Goal: Book appointment/travel/reservation

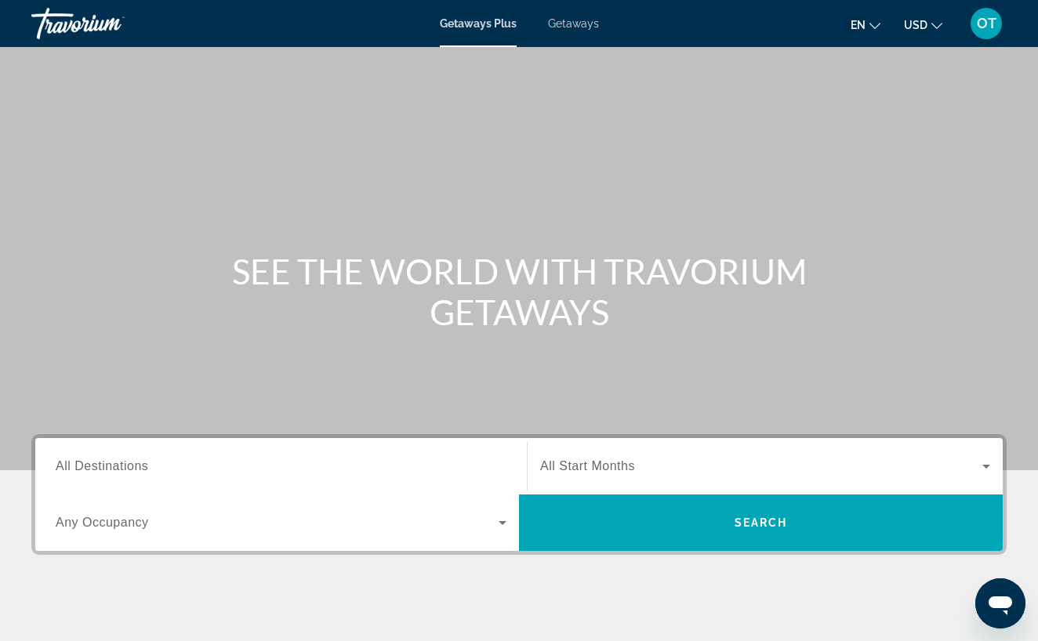
click at [206, 455] on div "Search widget" at bounding box center [281, 466] width 451 height 45
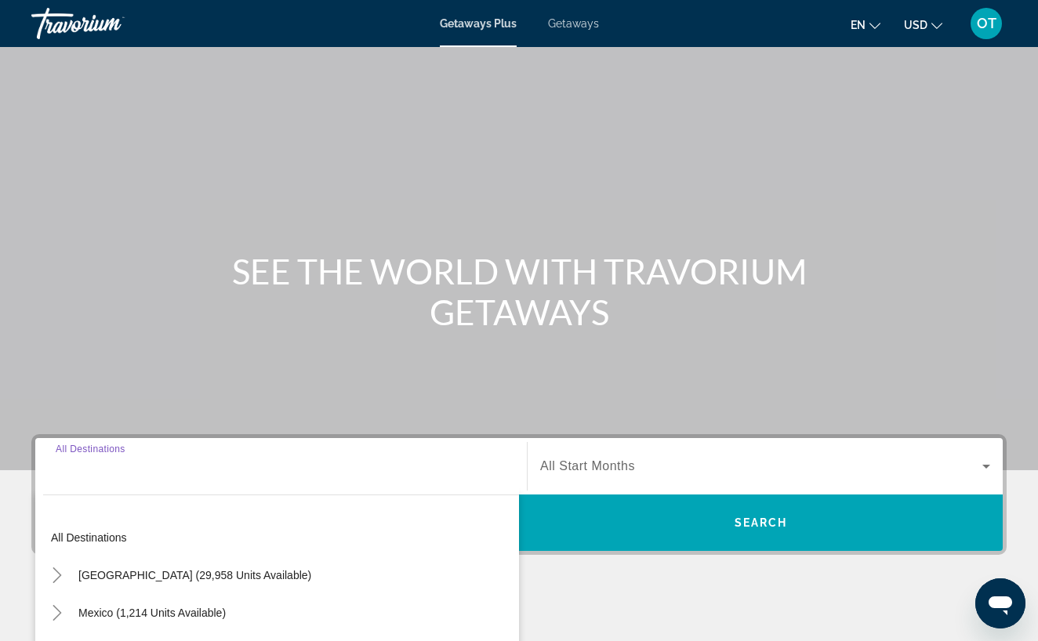
scroll to position [263, 0]
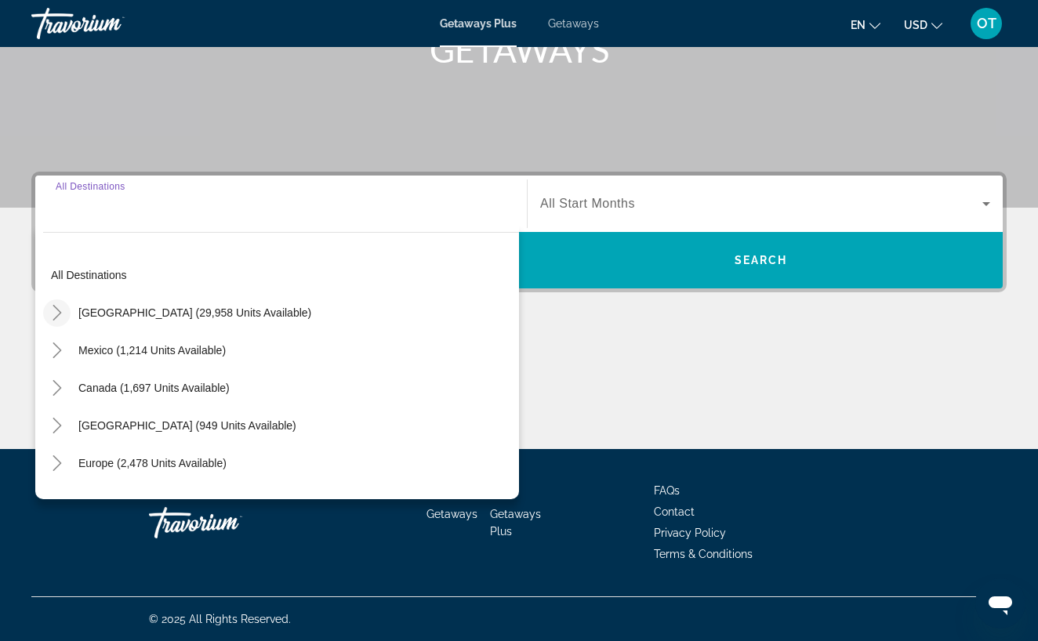
click at [57, 313] on icon "Toggle United States (29,958 units available)" at bounding box center [57, 313] width 16 height 16
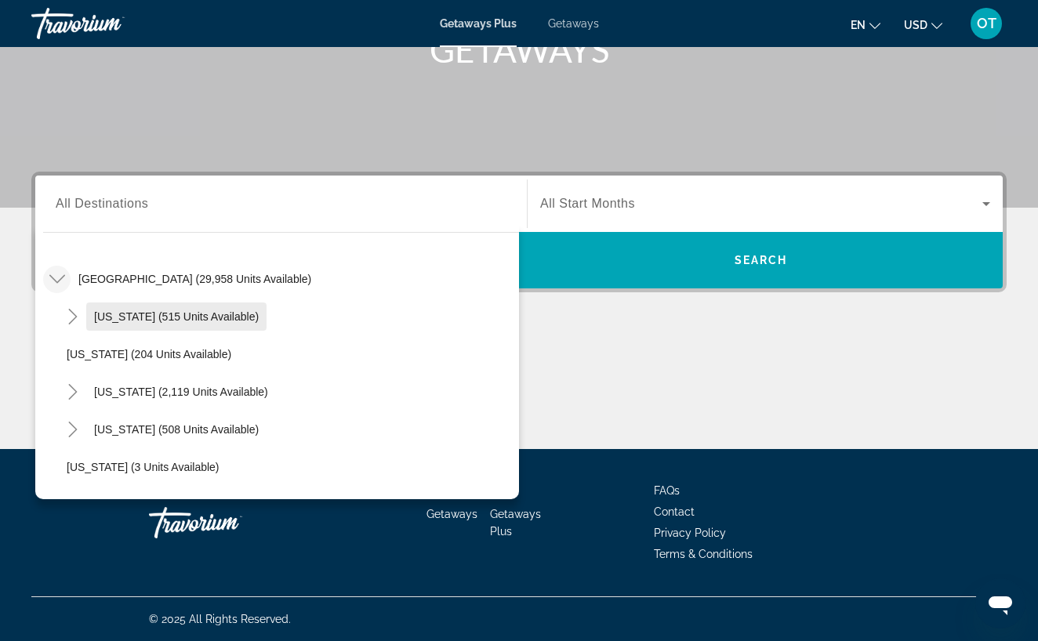
scroll to position [42, 0]
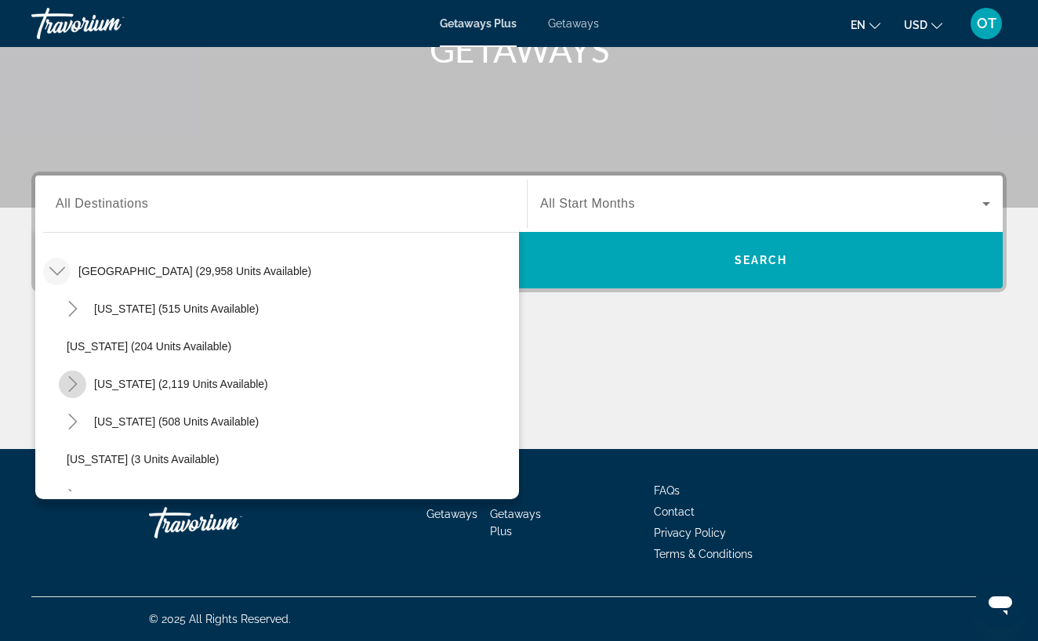
click at [71, 383] on icon "Toggle California (2,119 units available)" at bounding box center [73, 384] width 16 height 16
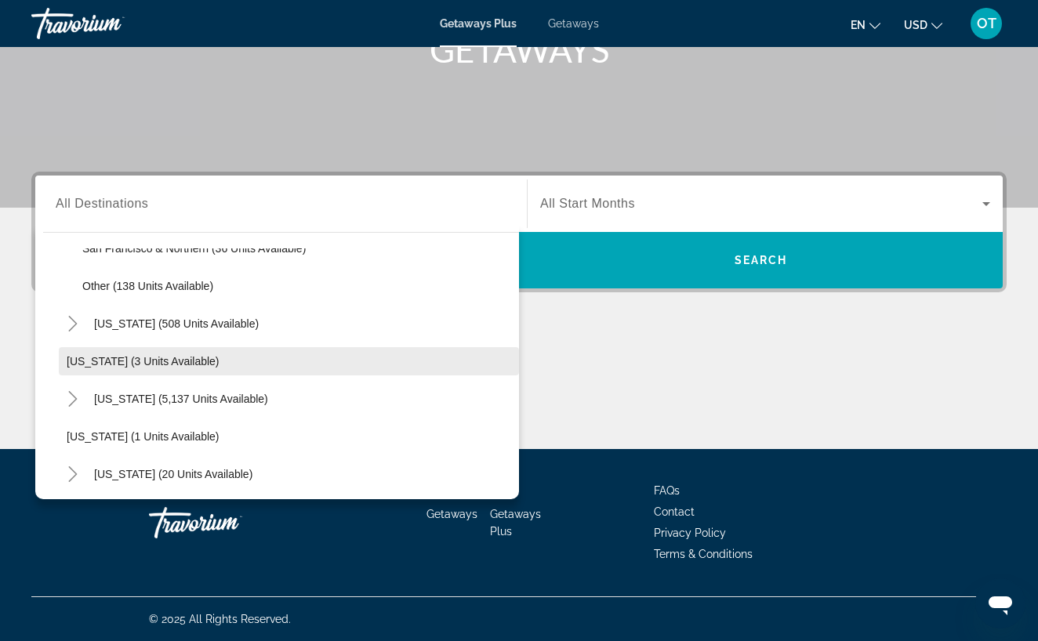
scroll to position [370, 0]
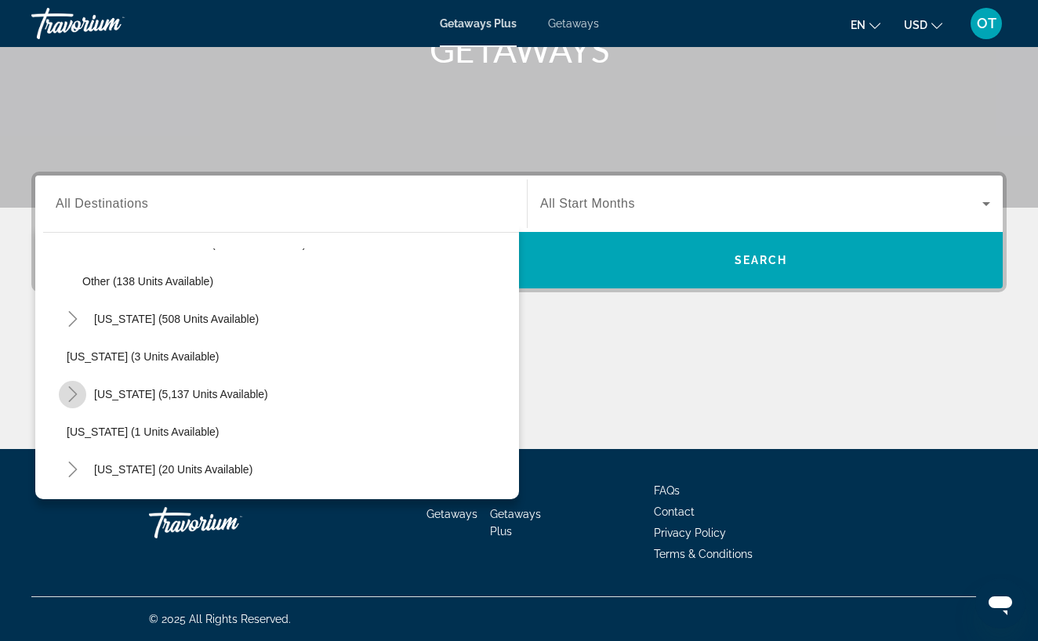
click at [73, 396] on icon "Toggle Florida (5,137 units available)" at bounding box center [73, 394] width 16 height 16
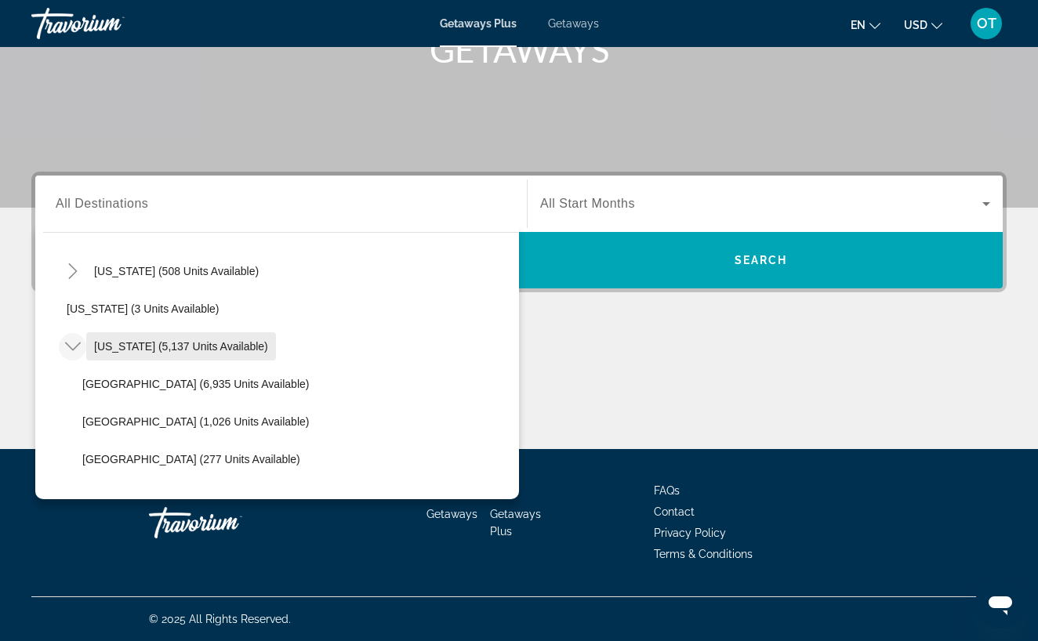
scroll to position [448, 0]
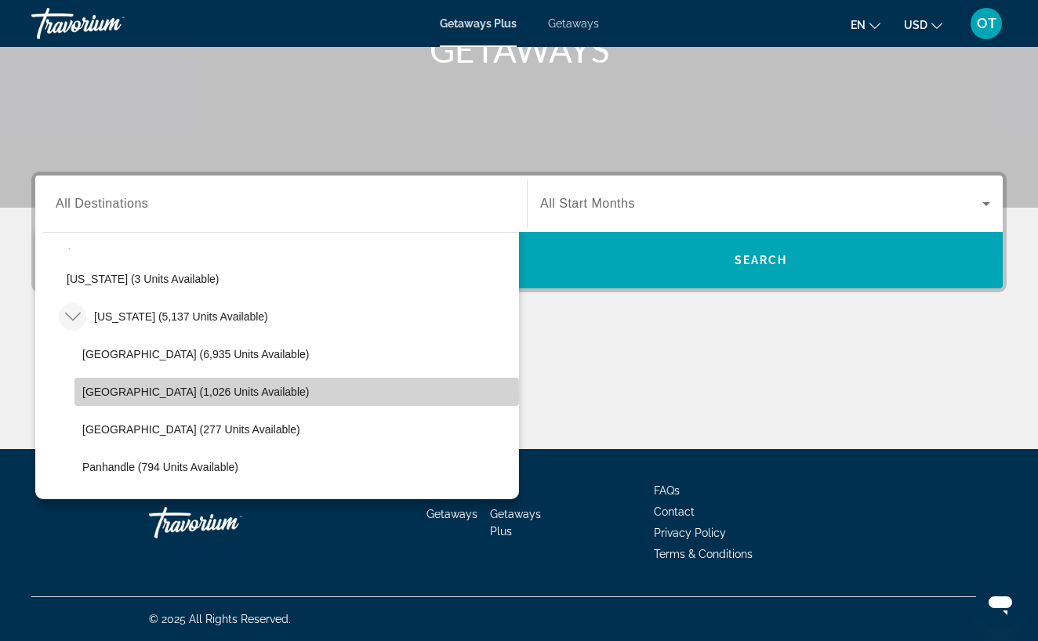
click at [160, 394] on span "[GEOGRAPHIC_DATA] (1,026 units available)" at bounding box center [195, 392] width 227 height 13
type input "**********"
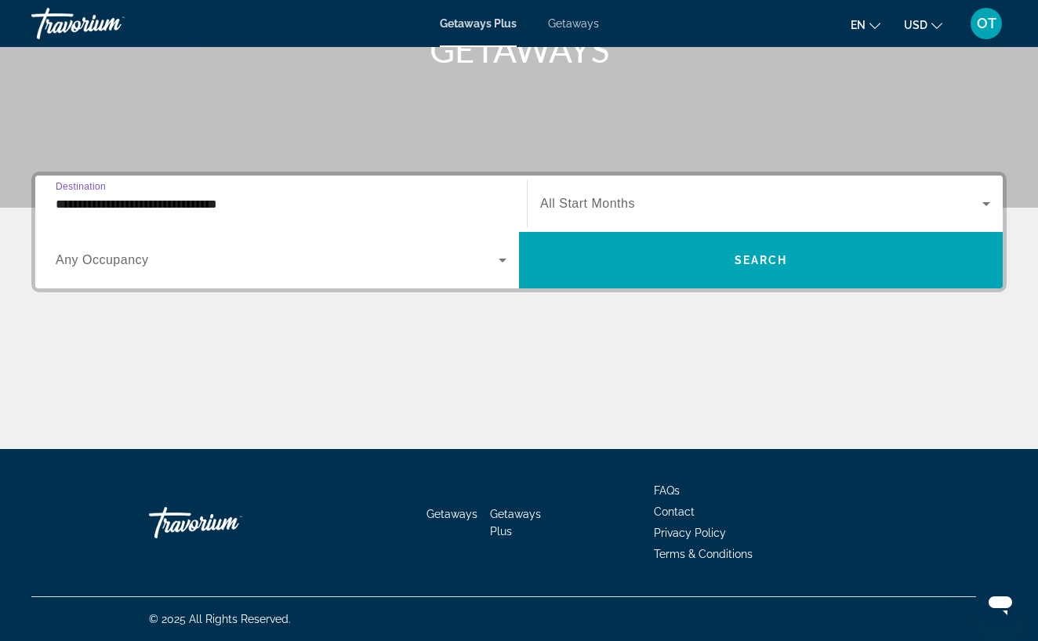
click at [984, 204] on icon "Search widget" at bounding box center [986, 204] width 8 height 4
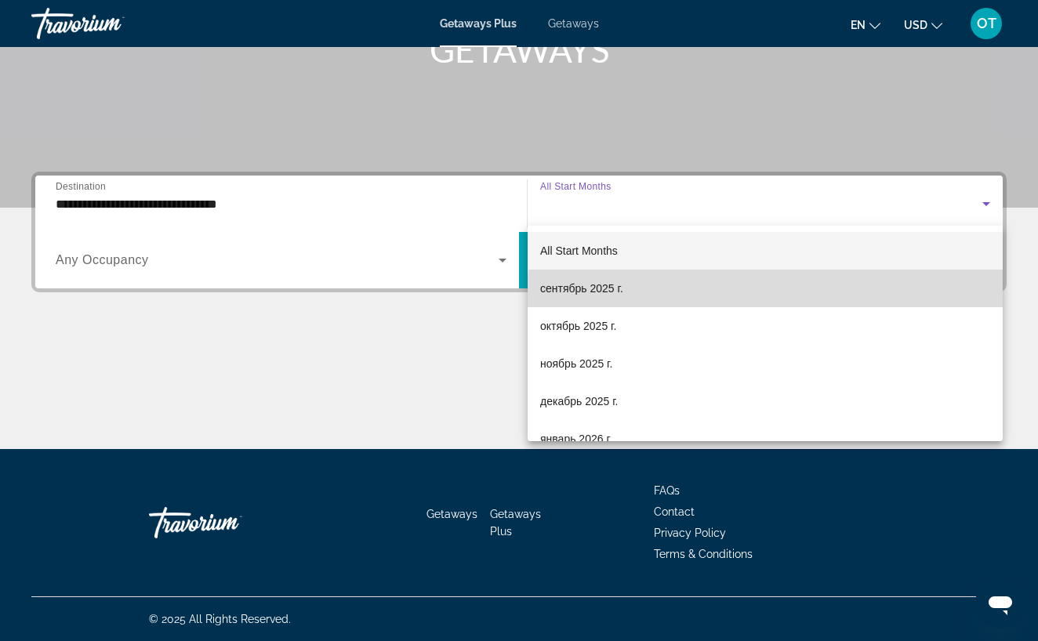
click at [866, 298] on mat-option "сентябрь 2025 г." at bounding box center [765, 289] width 475 height 38
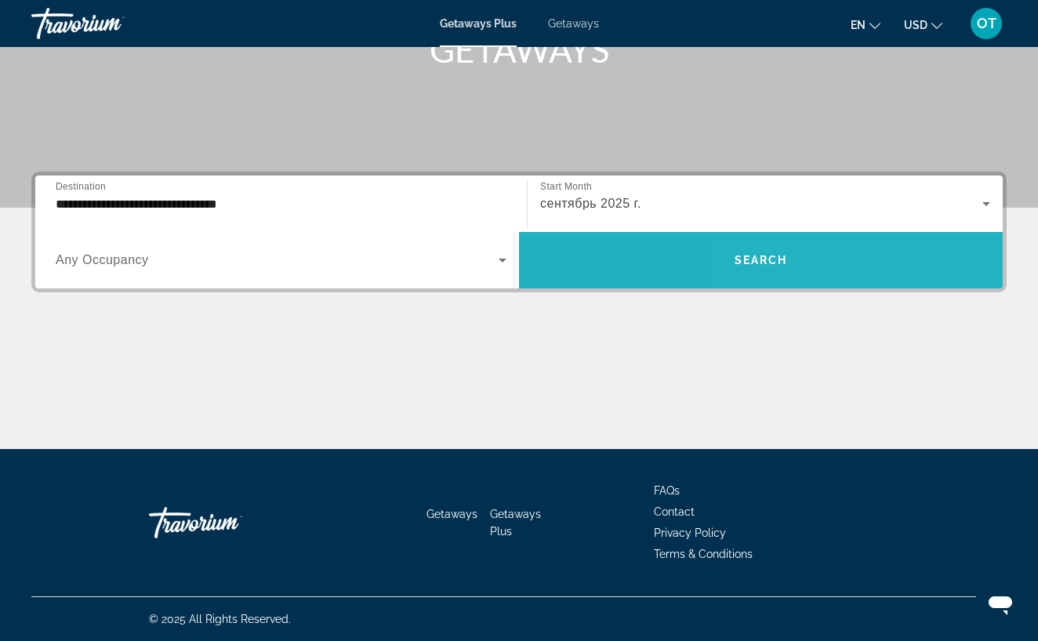
click at [843, 269] on span "Search widget" at bounding box center [761, 260] width 484 height 38
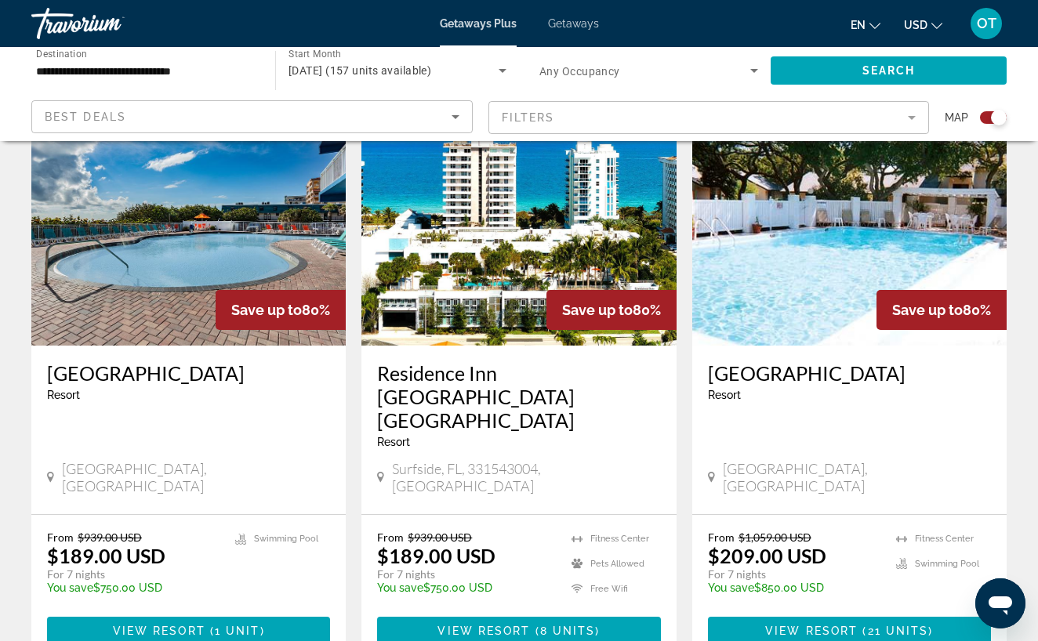
scroll to position [1839, 0]
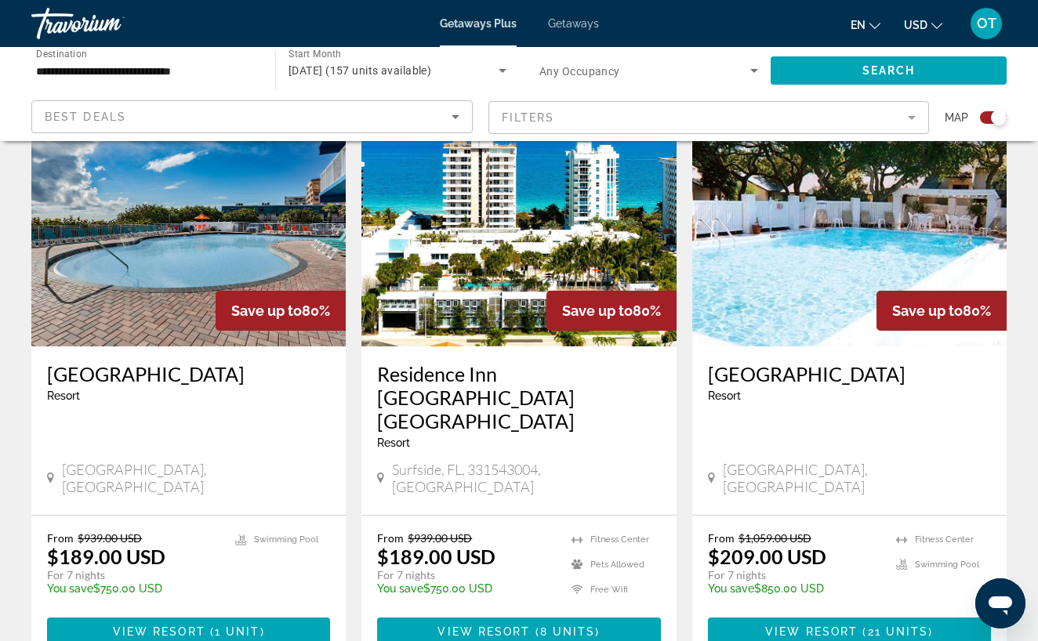
click at [575, 22] on span "Getaways" at bounding box center [573, 23] width 51 height 13
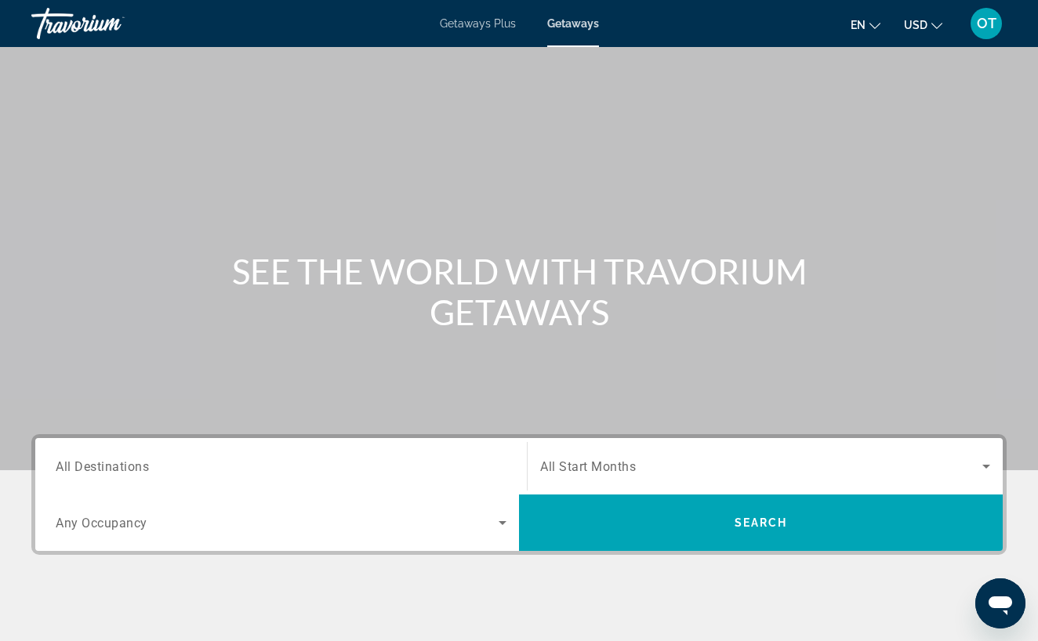
click at [143, 453] on div "Search widget" at bounding box center [281, 466] width 451 height 45
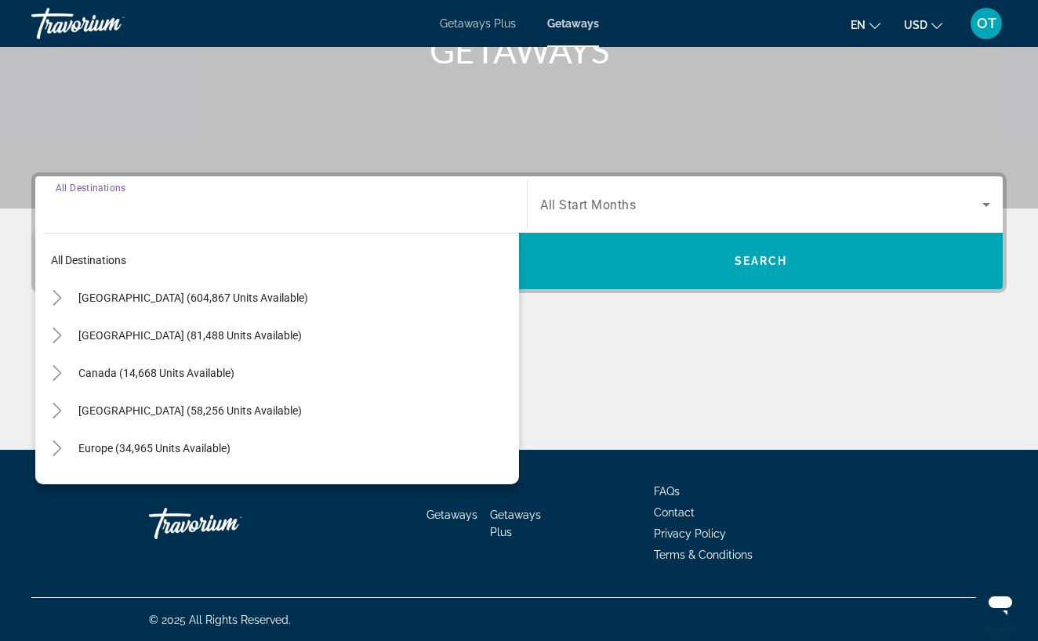
scroll to position [263, 0]
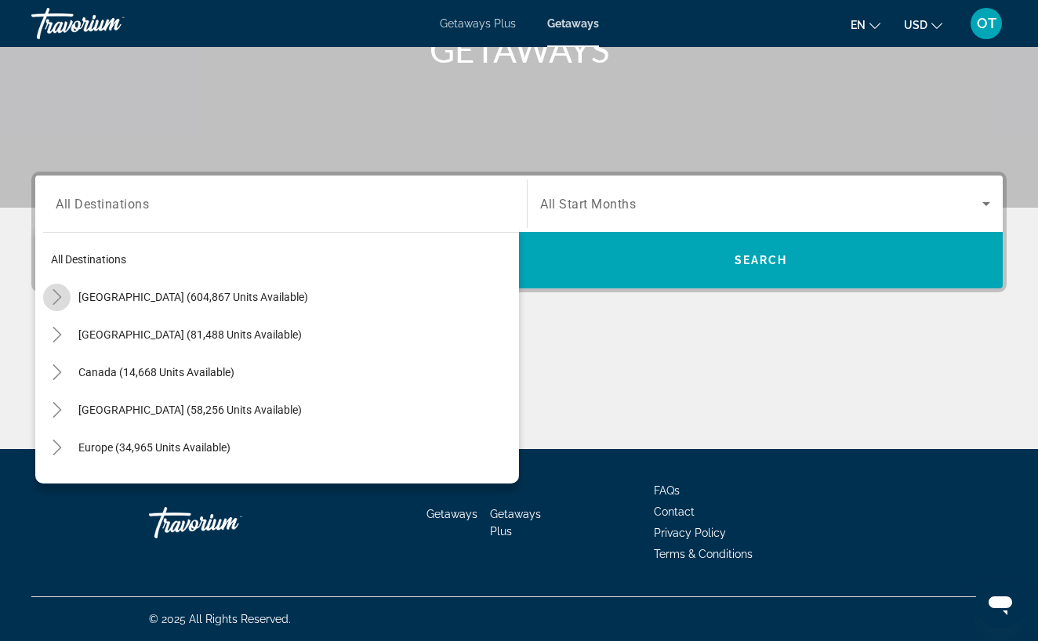
click at [54, 303] on icon "Toggle United States (604,867 units available)" at bounding box center [57, 297] width 16 height 16
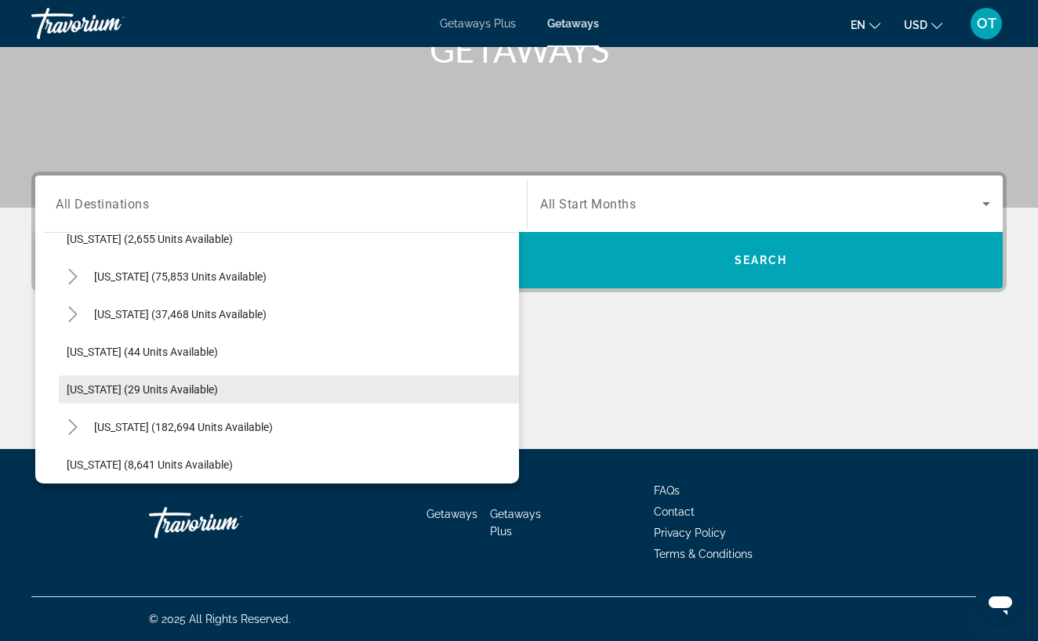
scroll to position [165, 0]
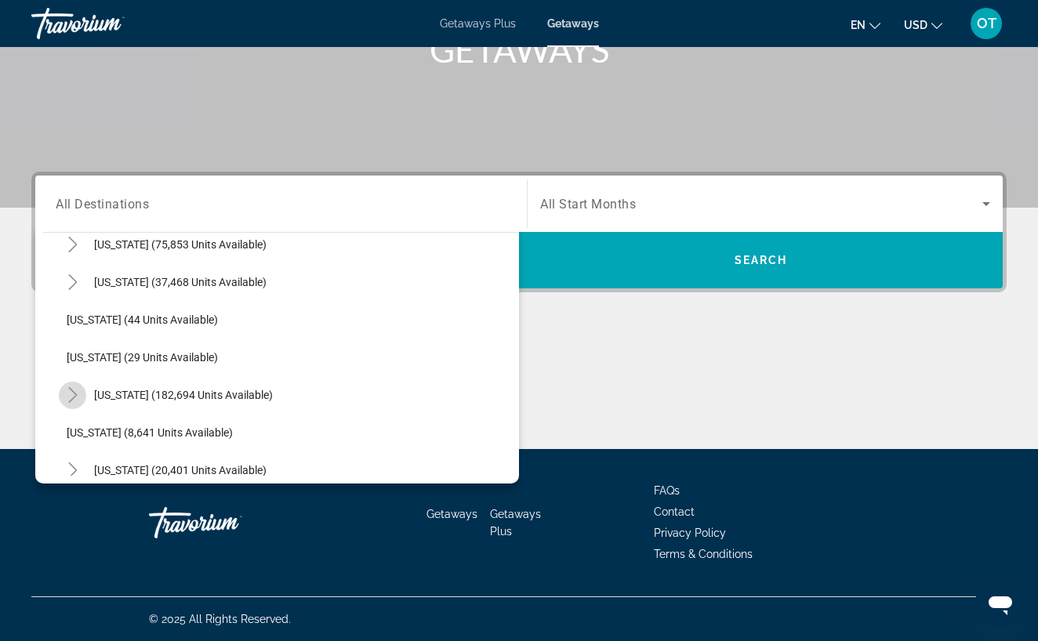
click at [74, 397] on icon "Toggle Florida (182,694 units available)" at bounding box center [72, 395] width 9 height 16
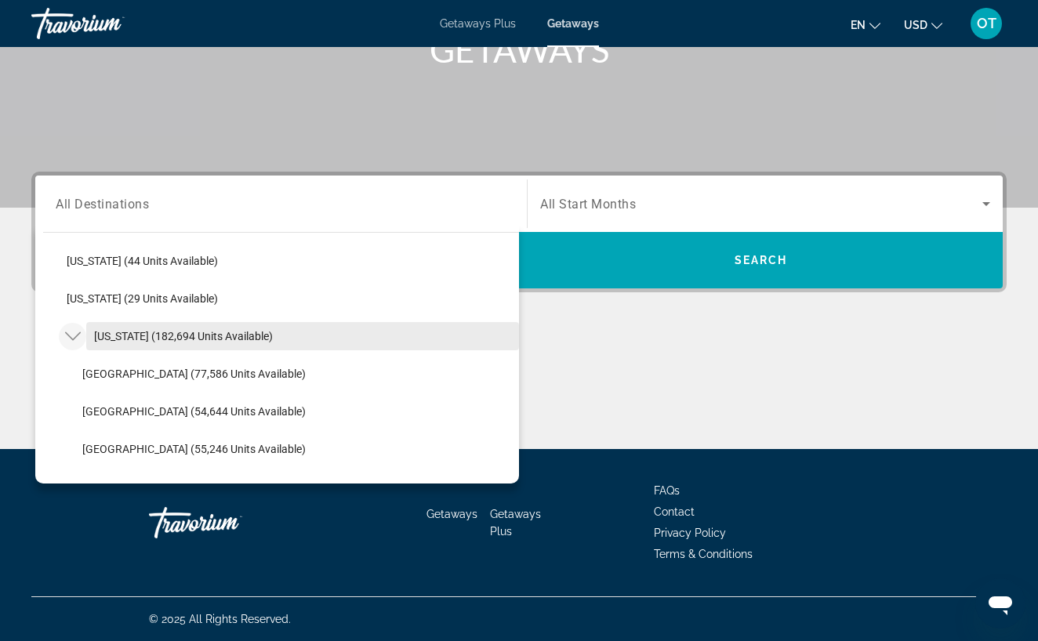
scroll to position [231, 0]
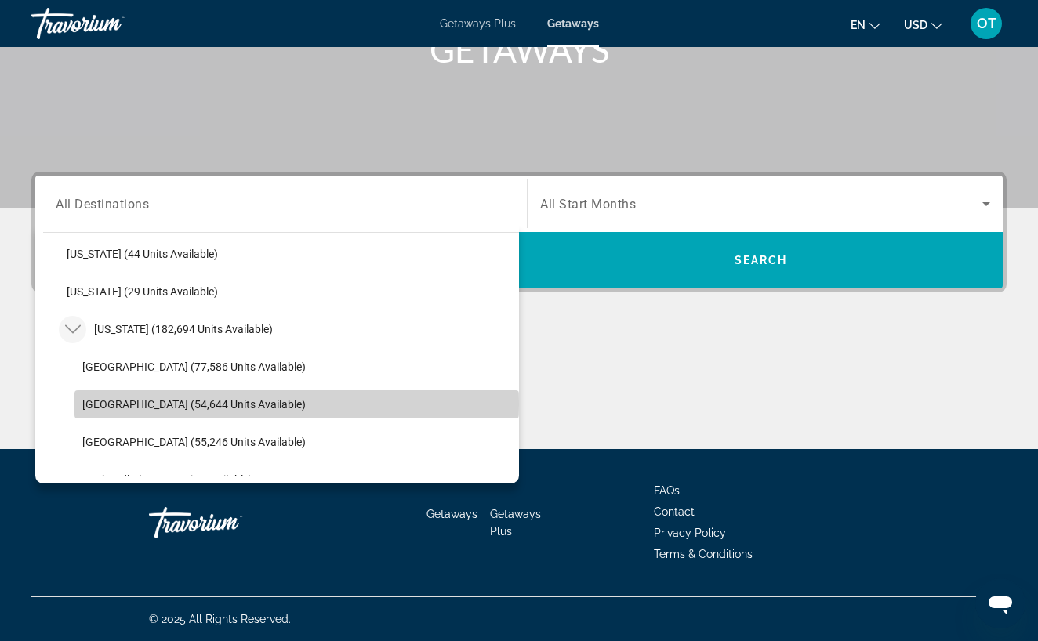
click at [123, 403] on span "[GEOGRAPHIC_DATA] (54,644 units available)" at bounding box center [193, 404] width 223 height 13
type input "**********"
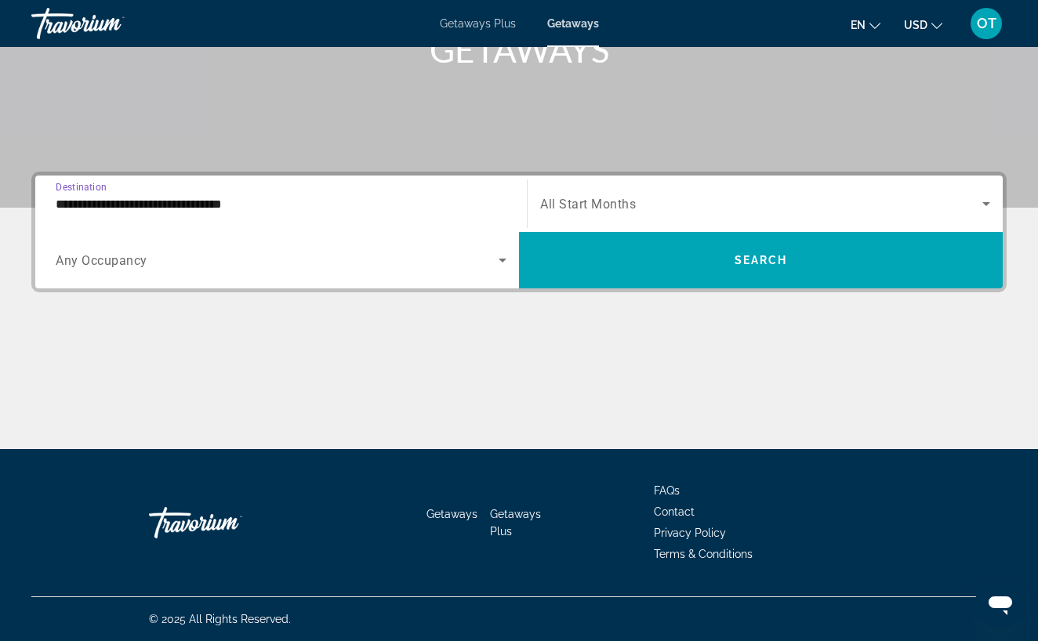
click at [989, 203] on icon "Search widget" at bounding box center [986, 204] width 8 height 4
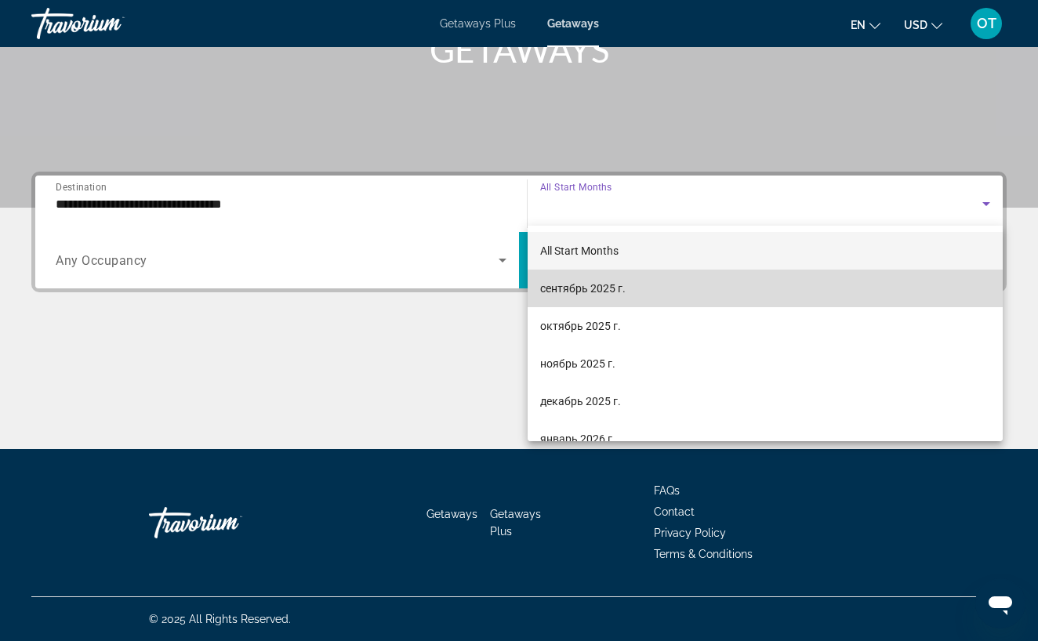
click at [815, 293] on mat-option "сентябрь 2025 г." at bounding box center [765, 289] width 475 height 38
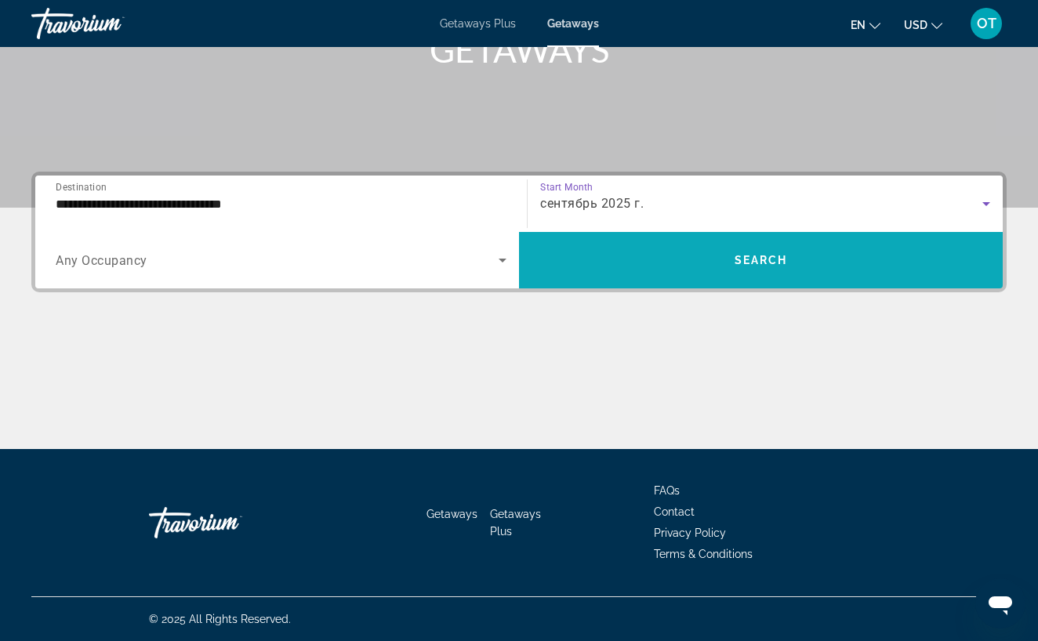
click at [797, 267] on span "Search widget" at bounding box center [761, 260] width 484 height 38
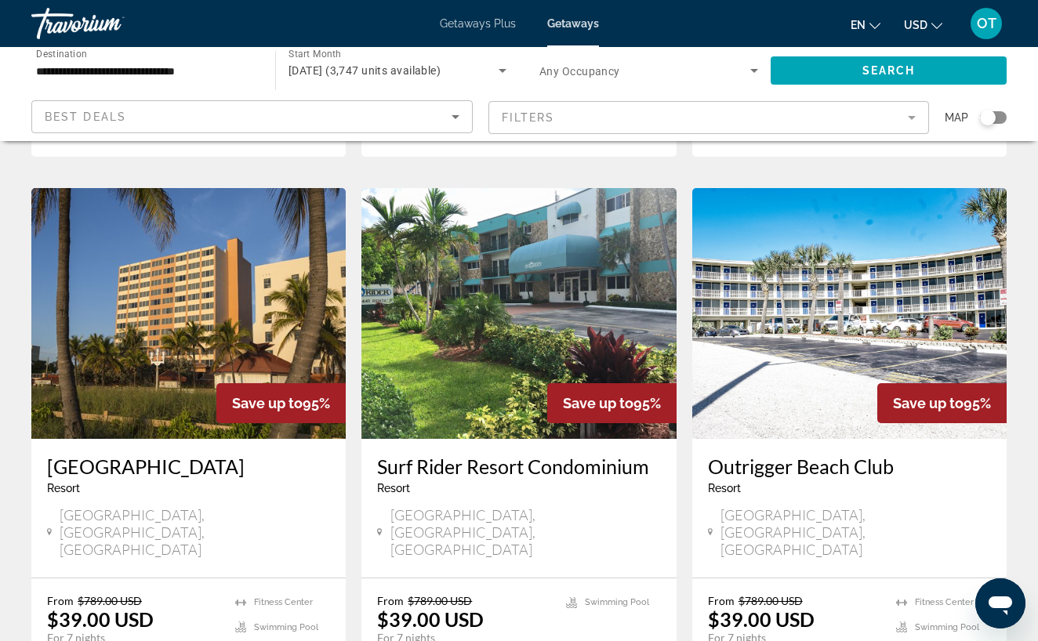
scroll to position [1217, 0]
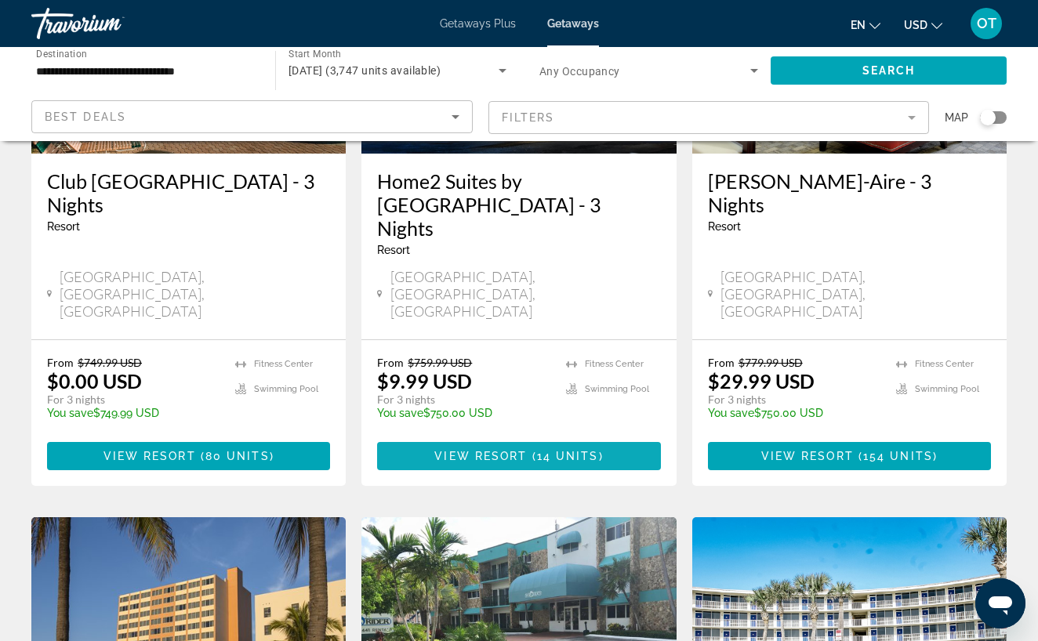
scroll to position [887, 0]
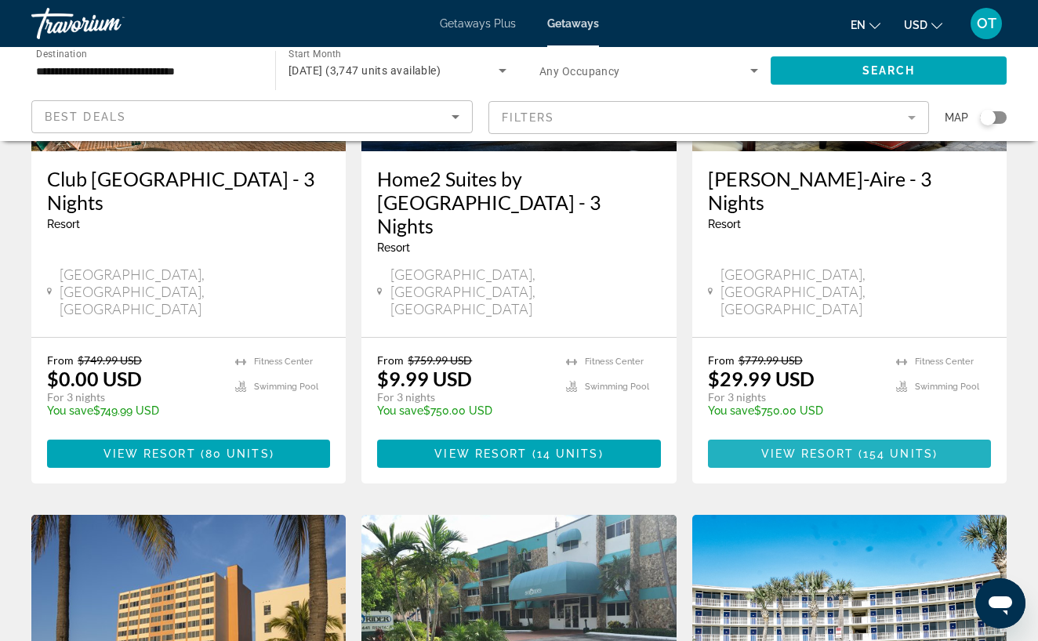
click at [844, 448] on span "View Resort" at bounding box center [807, 454] width 92 height 13
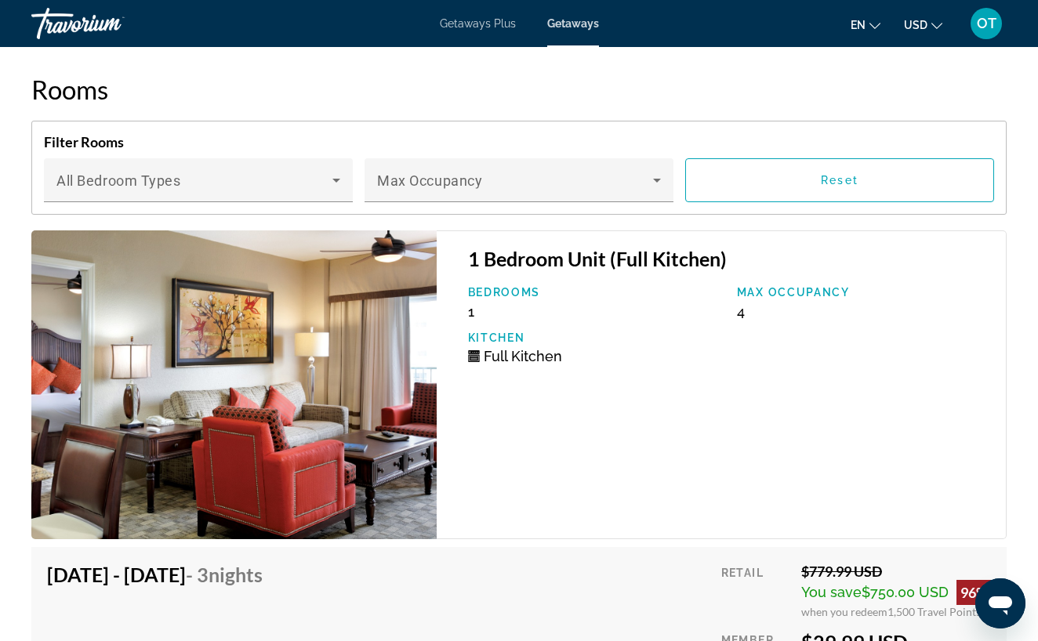
scroll to position [2999, 0]
